Goal: Find specific page/section: Find specific page/section

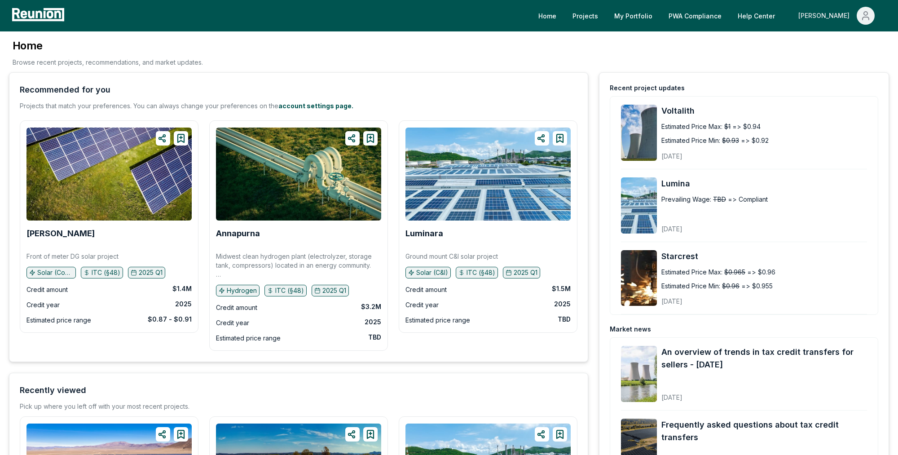
click at [861, 22] on span "Main" at bounding box center [866, 16] width 18 height 18
click at [854, 48] on p "Admin Portal" at bounding box center [848, 48] width 37 height 11
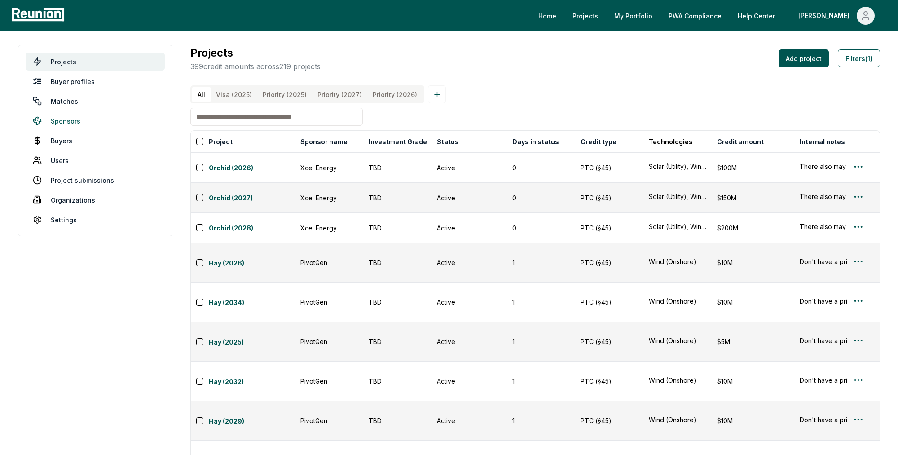
click at [88, 118] on link "Sponsors" at bounding box center [95, 121] width 139 height 18
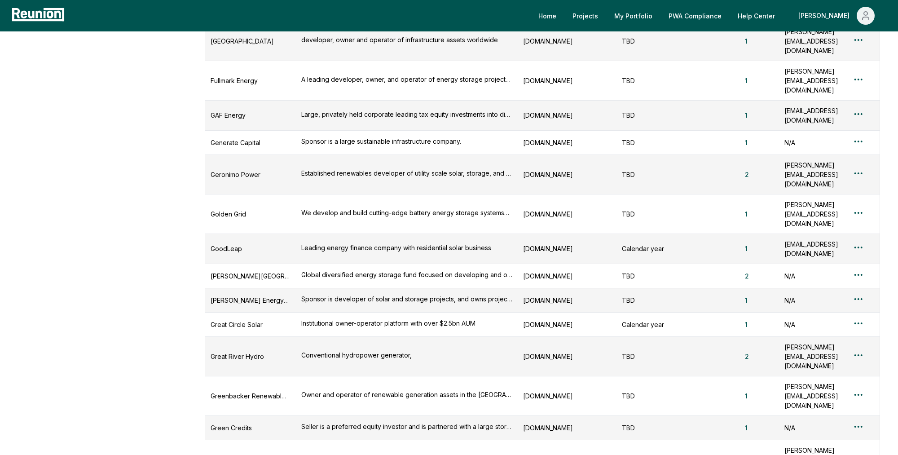
scroll to position [3679, 0]
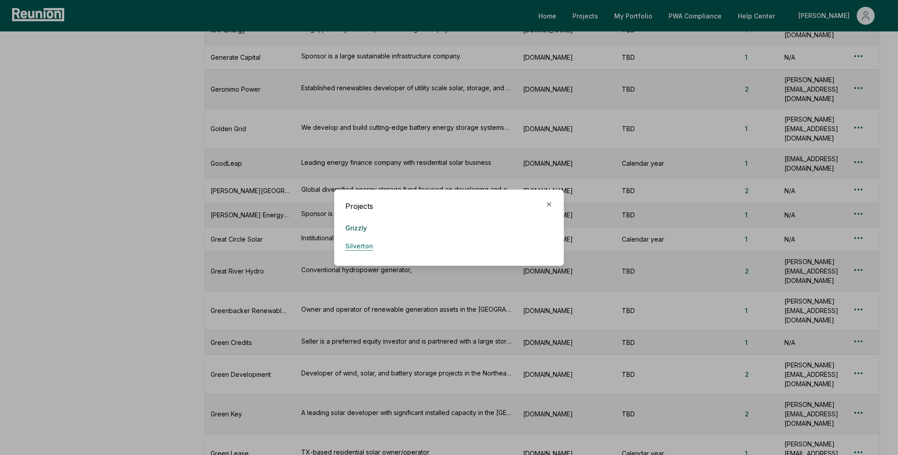
click at [371, 242] on link "Silverton" at bounding box center [359, 246] width 28 height 18
click at [548, 203] on icon "button" at bounding box center [549, 204] width 7 height 7
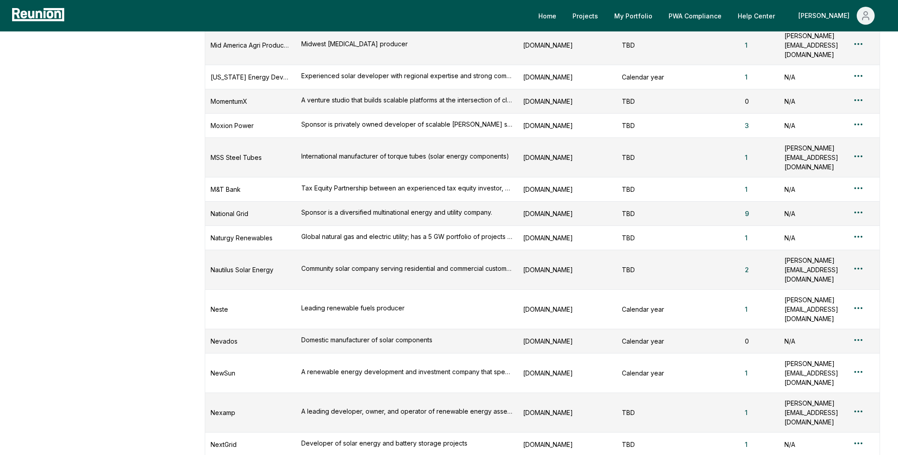
scroll to position [5479, 0]
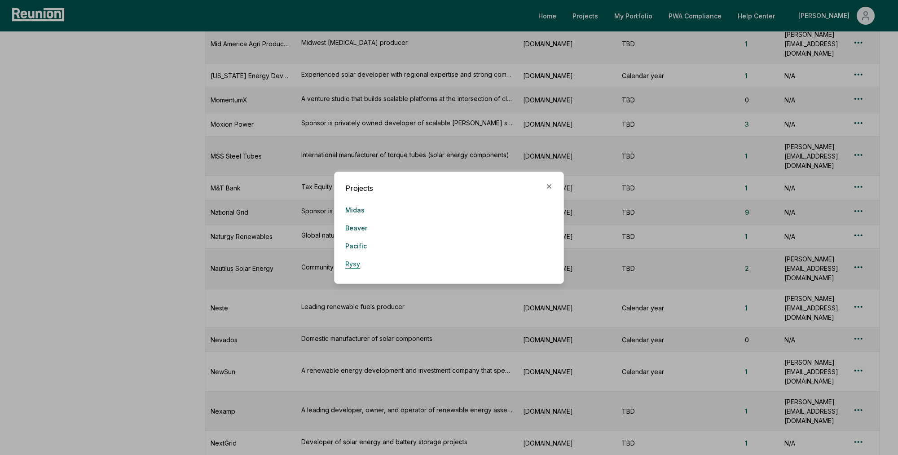
click at [354, 262] on link "Rysy" at bounding box center [352, 264] width 15 height 18
click at [548, 184] on icon "button" at bounding box center [549, 186] width 7 height 7
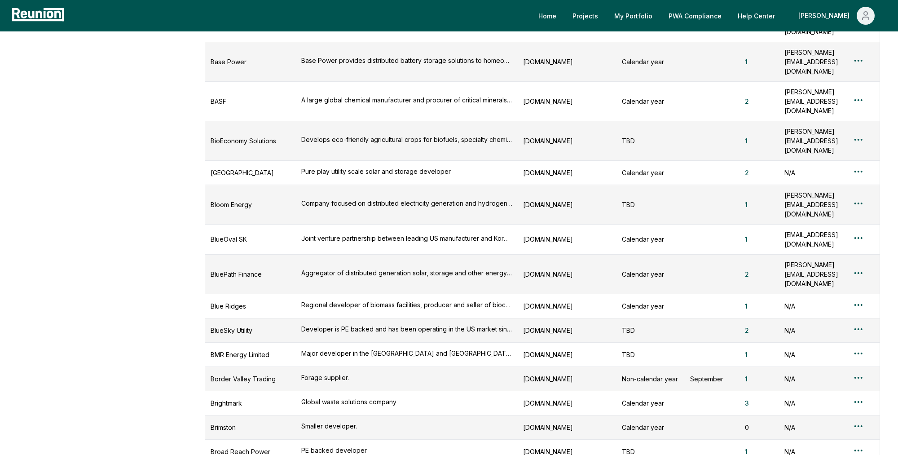
scroll to position [1259, 0]
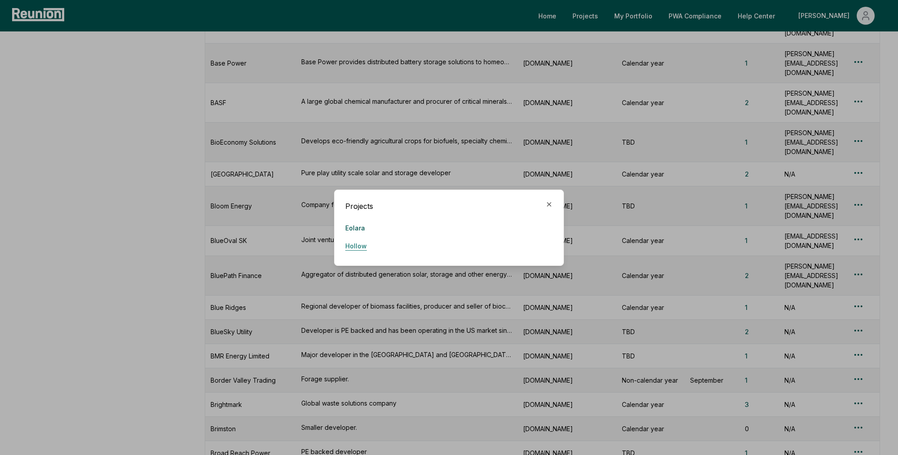
click at [351, 241] on link "Hollow" at bounding box center [356, 246] width 22 height 18
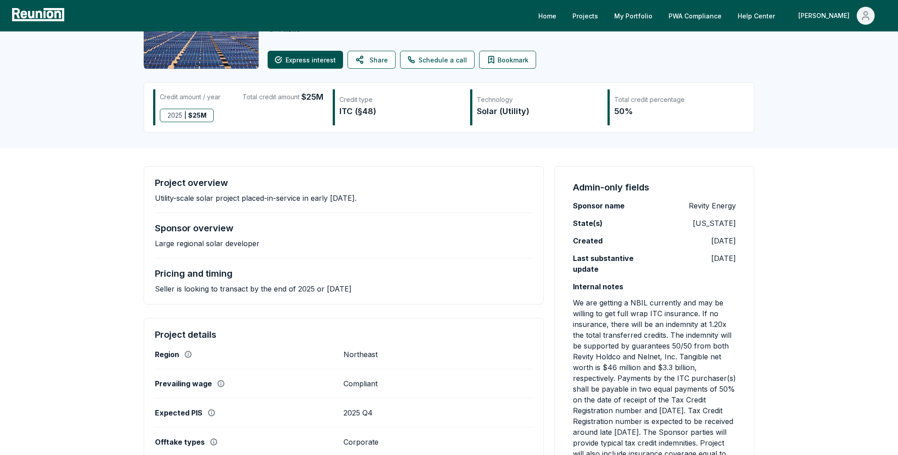
scroll to position [42, 0]
